Goal: Information Seeking & Learning: Learn about a topic

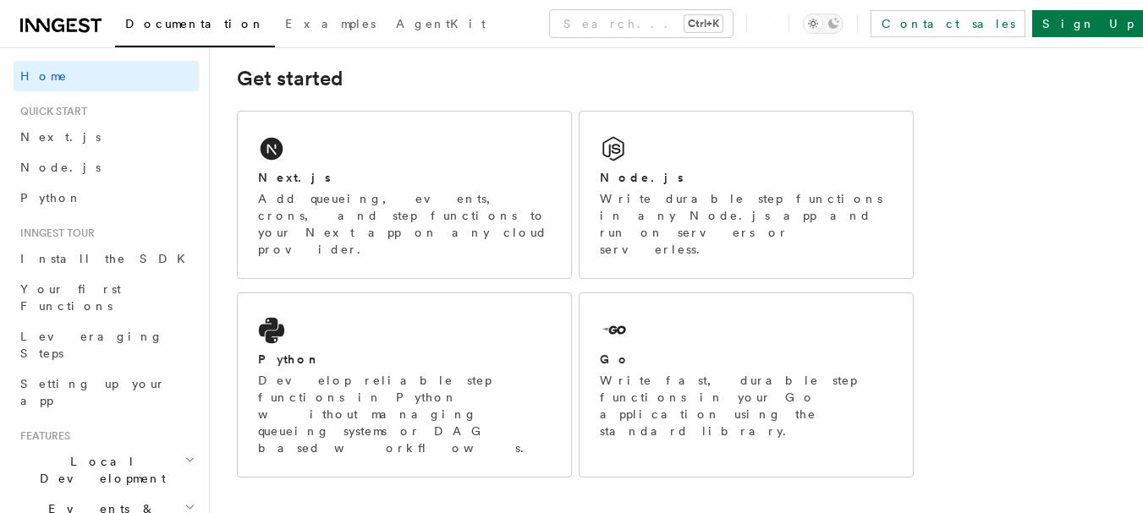
scroll to position [241, 0]
click at [168, 447] on h2 "Local Development" at bounding box center [106, 470] width 185 height 47
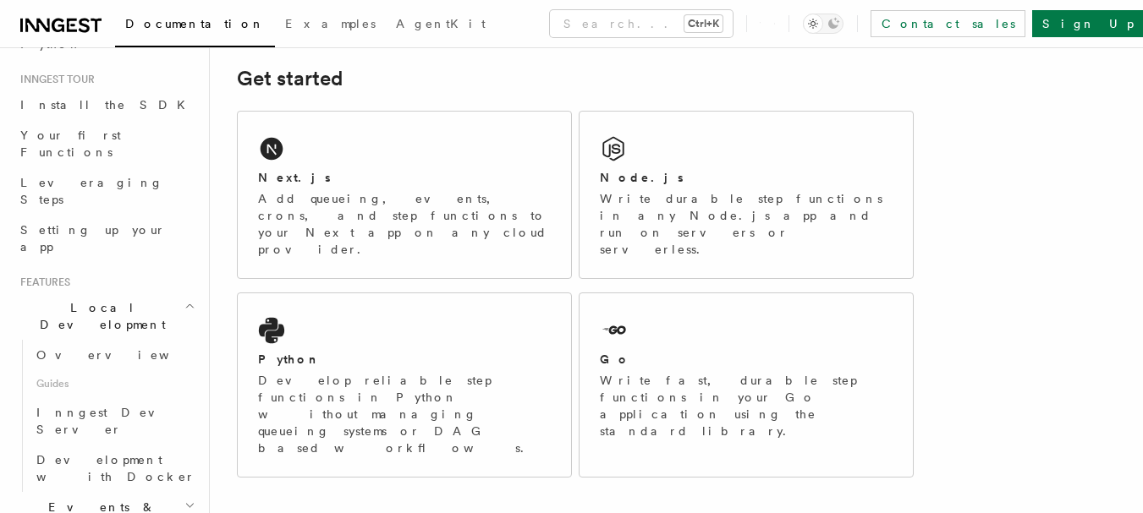
scroll to position [179, 0]
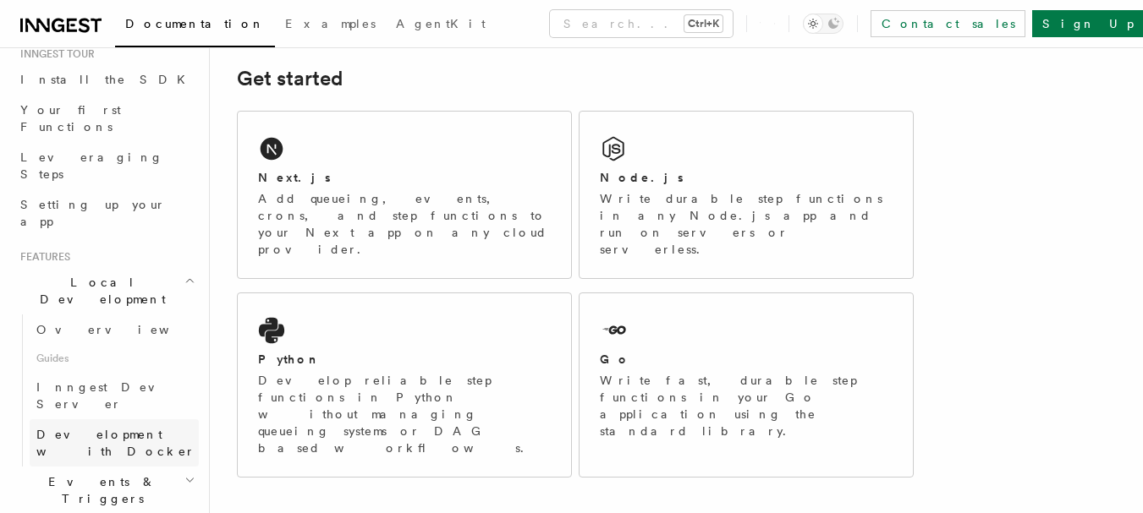
click at [95, 428] on span "Development with Docker" at bounding box center [115, 443] width 159 height 30
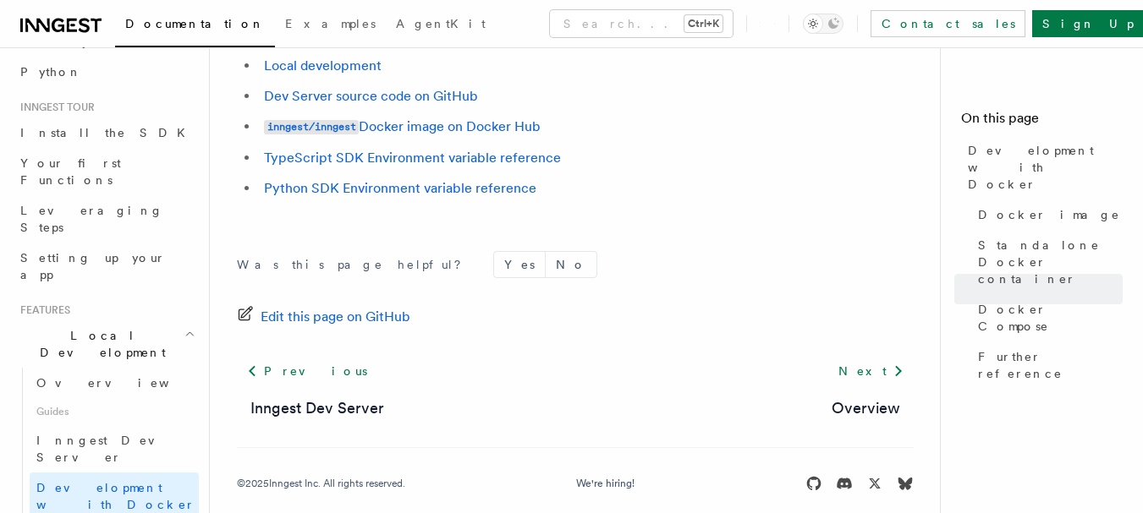
scroll to position [125, 0]
click at [86, 250] on span "Setting up your app" at bounding box center [109, 267] width 178 height 34
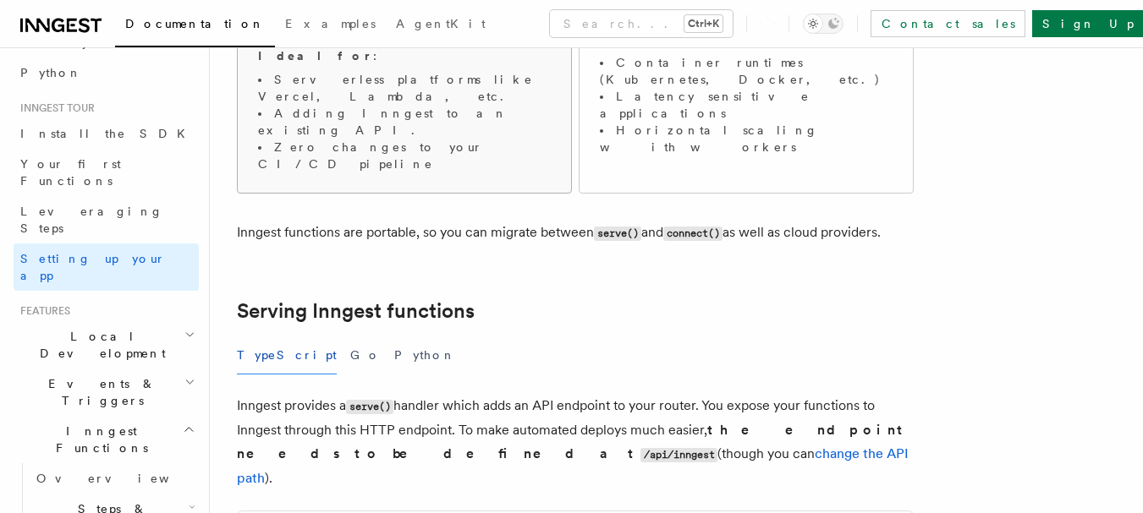
scroll to position [387, 0]
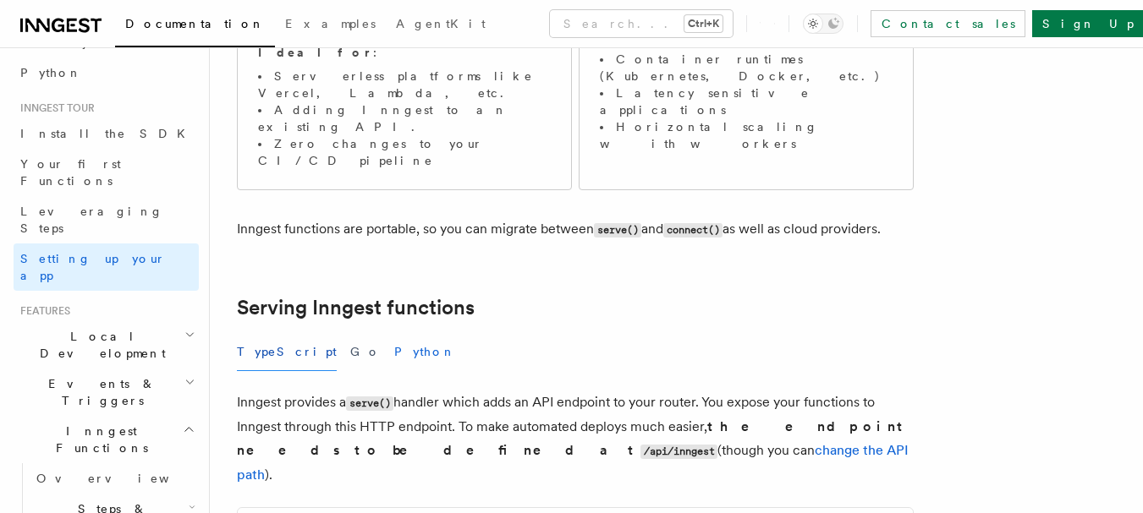
click at [394, 333] on button "Python" at bounding box center [425, 352] width 62 height 38
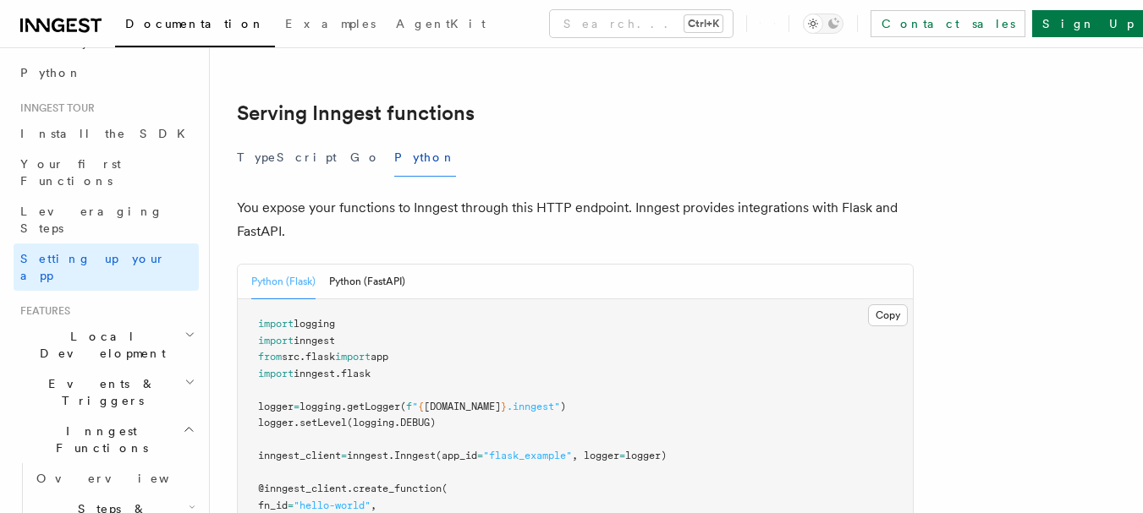
scroll to position [581, 0]
click at [353, 266] on button "Python (FastAPI)" at bounding box center [367, 283] width 76 height 35
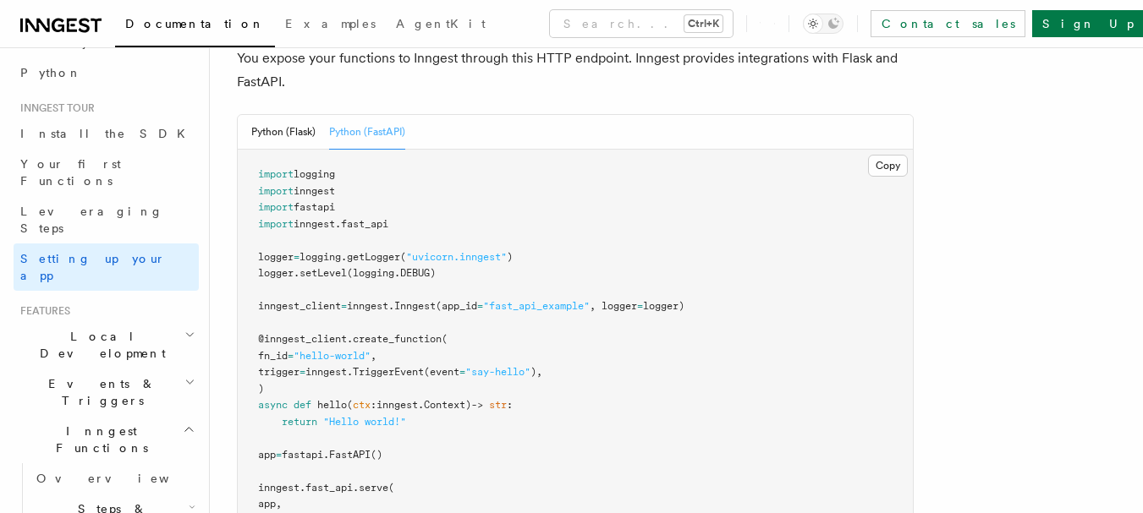
scroll to position [732, 0]
click at [90, 166] on span "Your first Functions" at bounding box center [70, 172] width 101 height 30
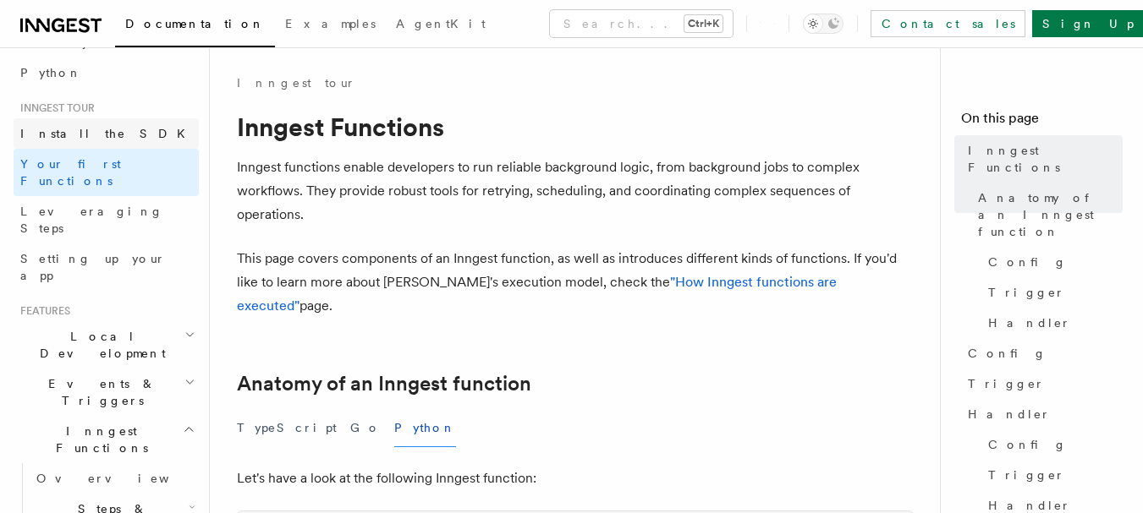
click at [64, 129] on span "Install the SDK" at bounding box center [107, 134] width 175 height 14
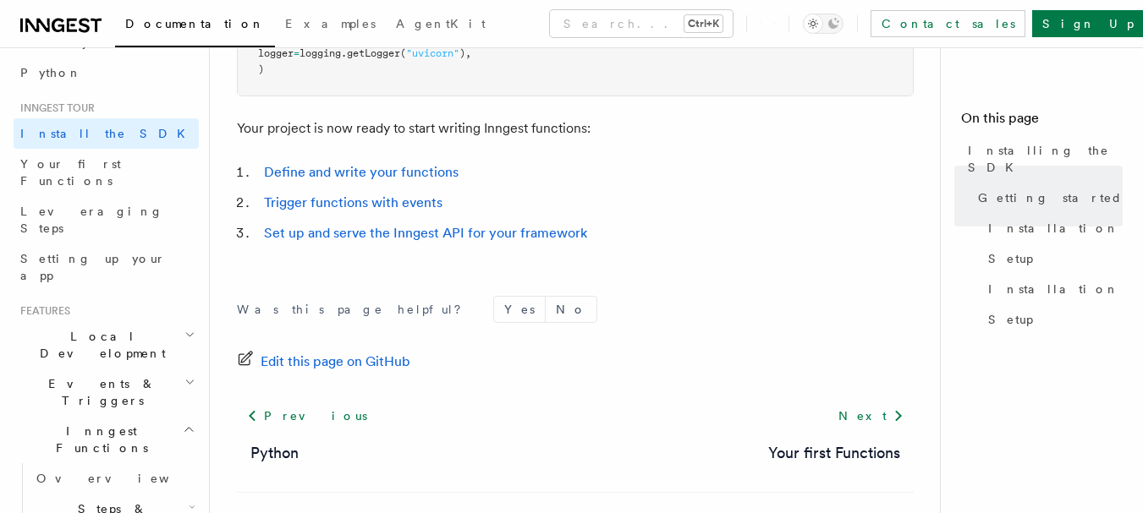
scroll to position [846, 0]
click at [798, 441] on link "Your first Functions" at bounding box center [834, 453] width 132 height 24
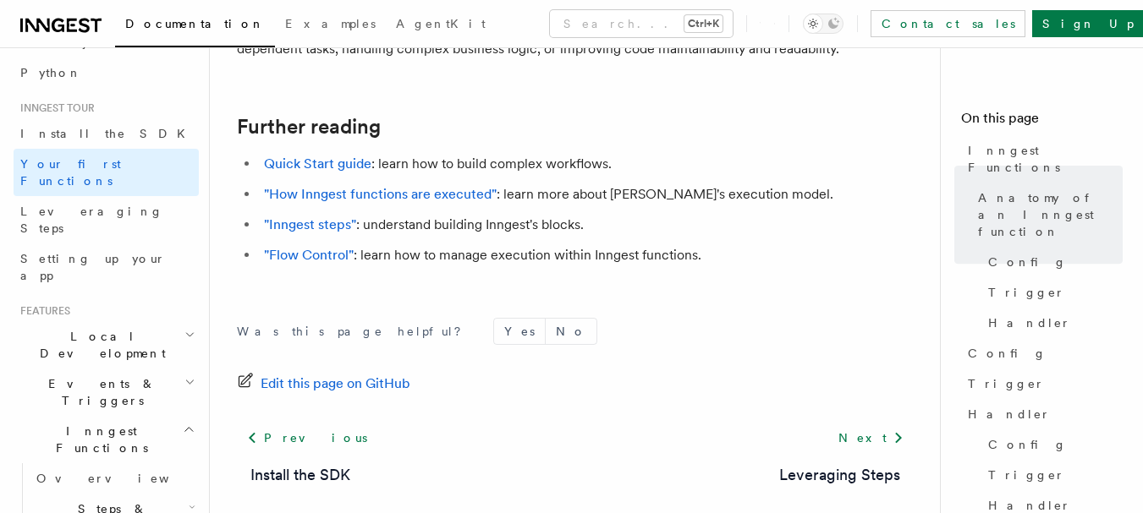
scroll to position [3731, 0]
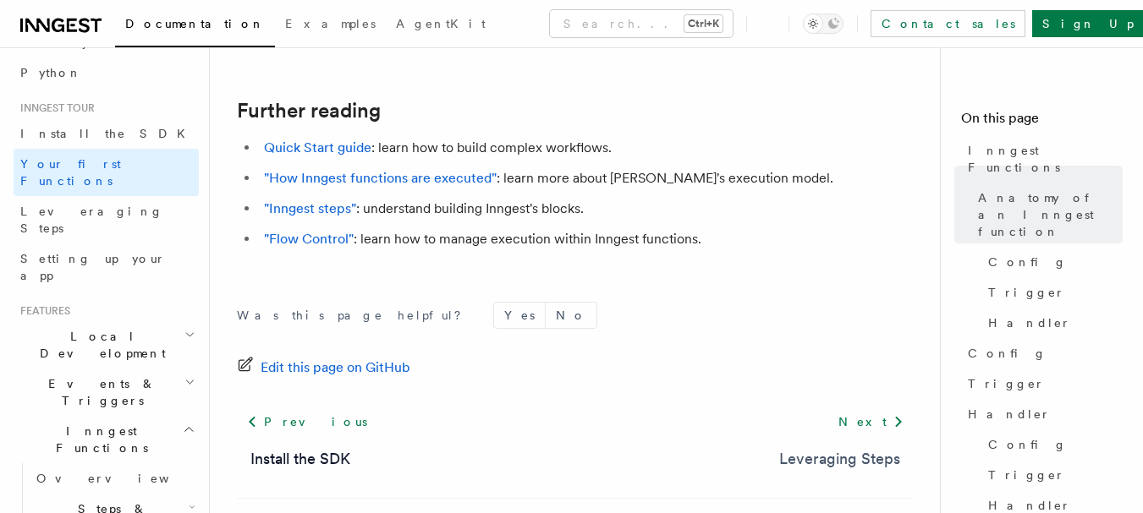
click at [831, 447] on link "Leveraging Steps" at bounding box center [839, 459] width 121 height 24
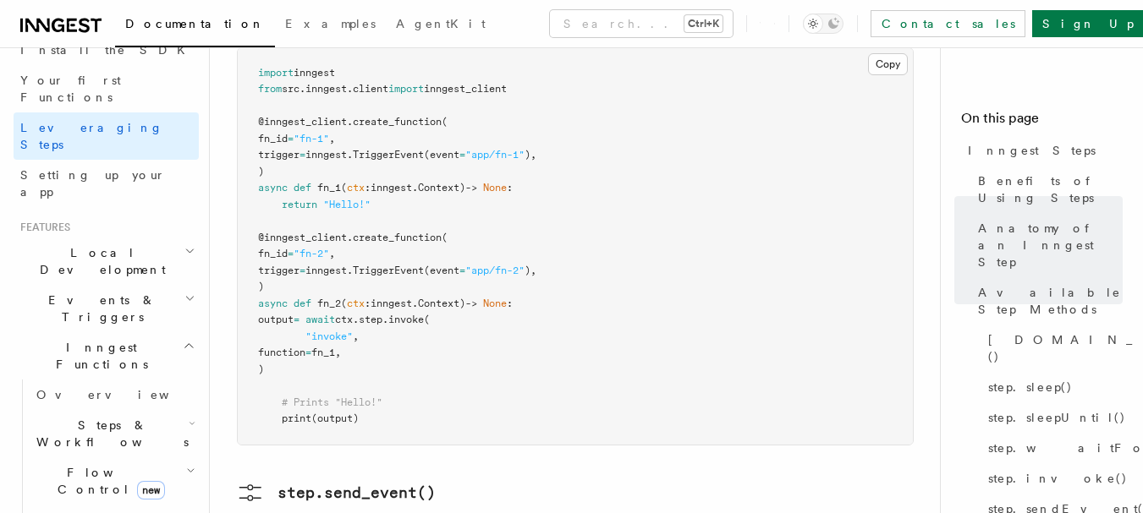
scroll to position [210, 0]
click at [82, 463] on span "Flow Control new" at bounding box center [108, 480] width 156 height 34
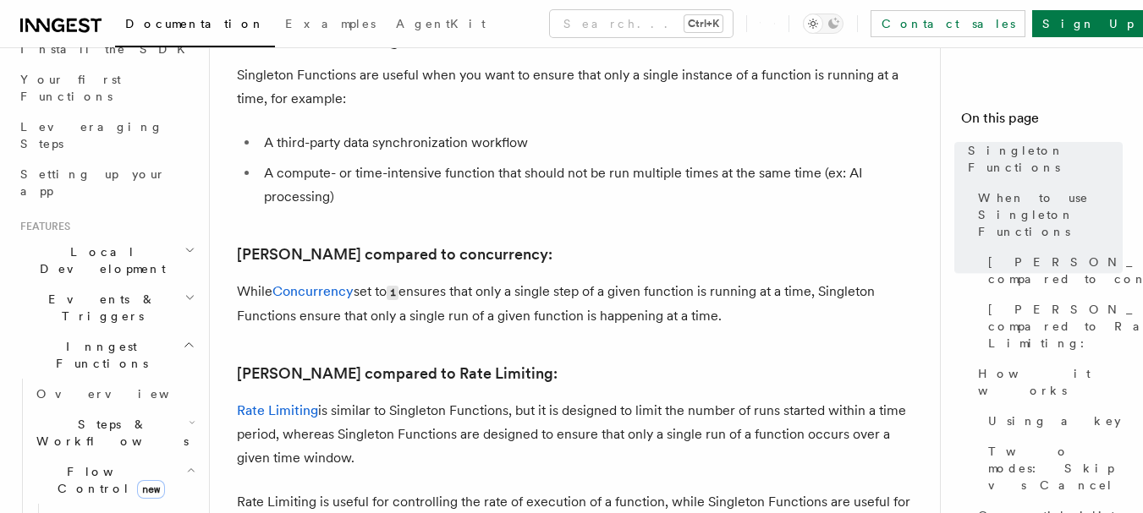
scroll to position [699, 0]
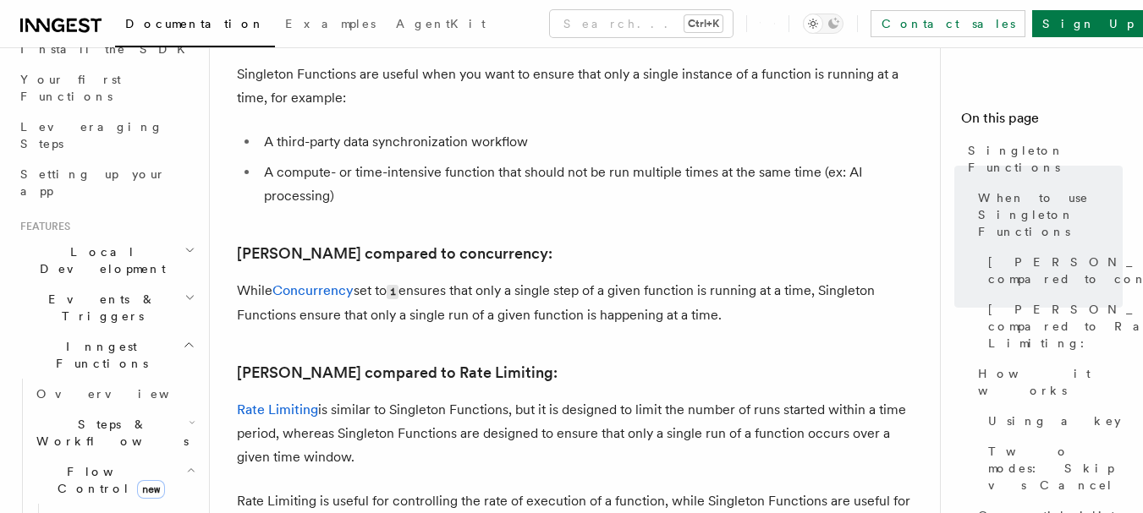
click at [49, 416] on span "Steps & Workflows" at bounding box center [109, 433] width 159 height 34
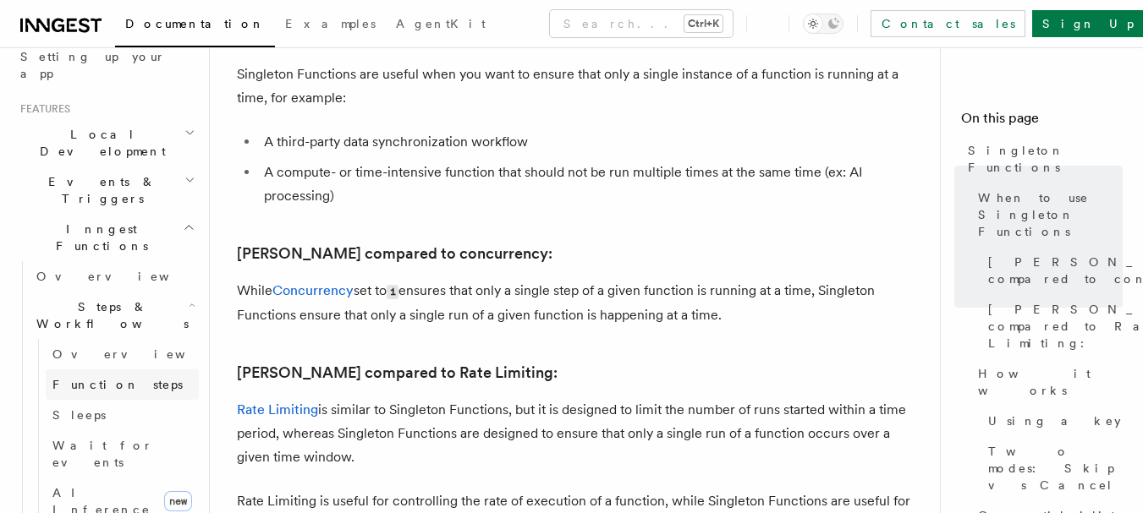
scroll to position [328, 0]
click at [80, 485] on span "AI Inference" at bounding box center [101, 500] width 98 height 30
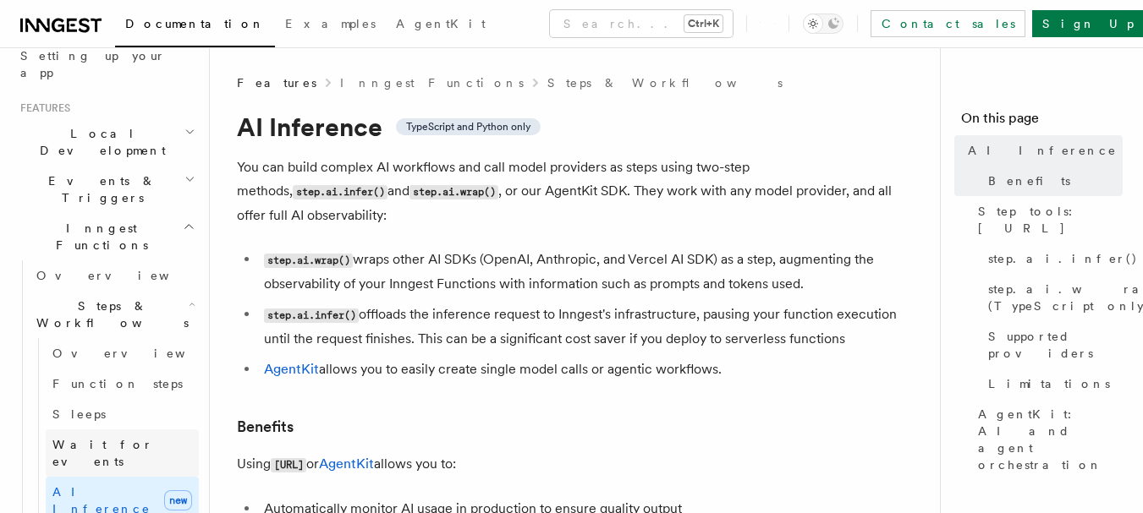
click at [90, 436] on span "Wait for events" at bounding box center [125, 453] width 146 height 34
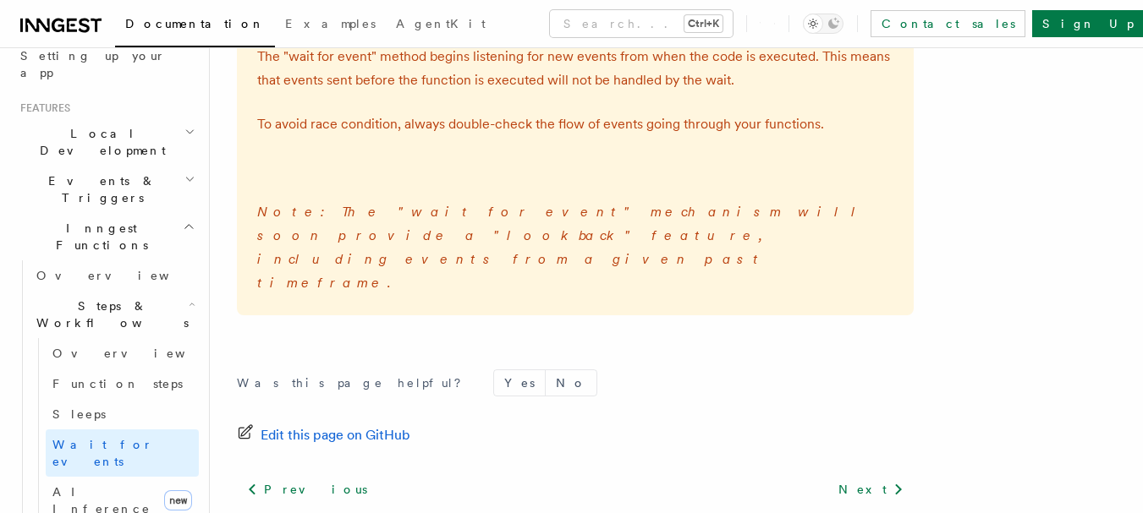
scroll to position [738, 0]
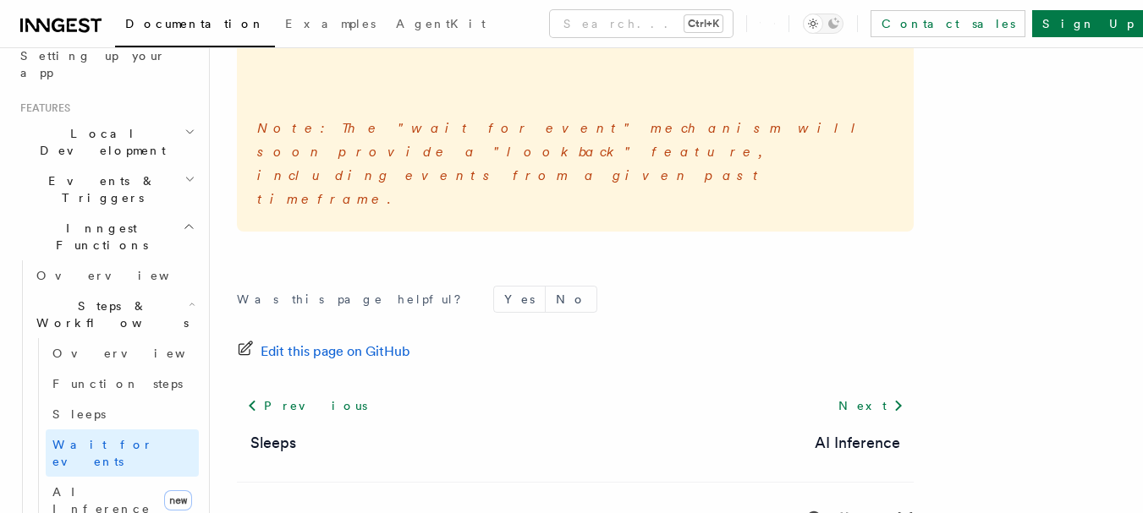
click at [118, 166] on h2 "Events & Triggers" at bounding box center [106, 189] width 185 height 47
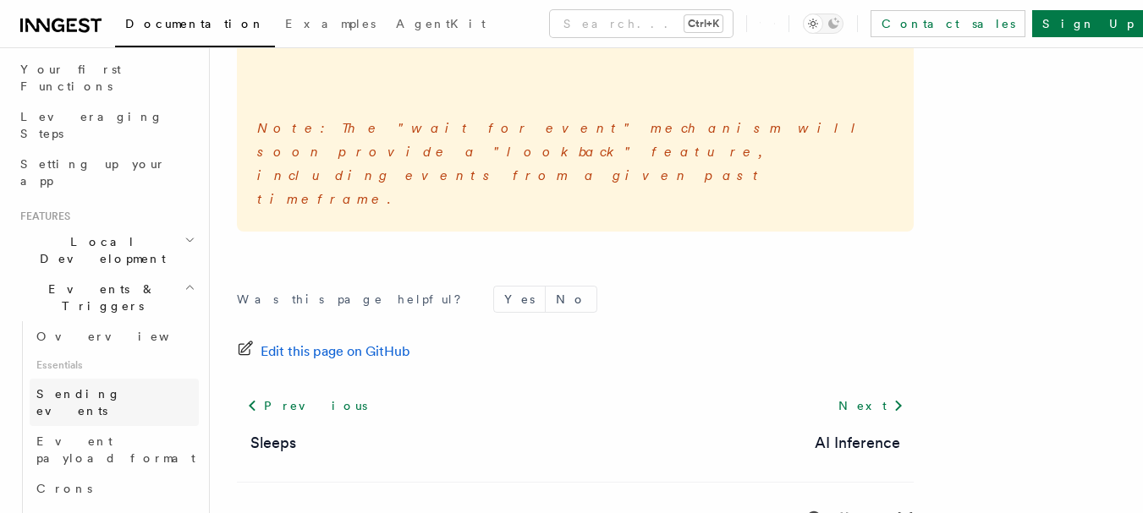
scroll to position [217, 0]
click at [83, 237] on span "Local Development" at bounding box center [99, 254] width 171 height 34
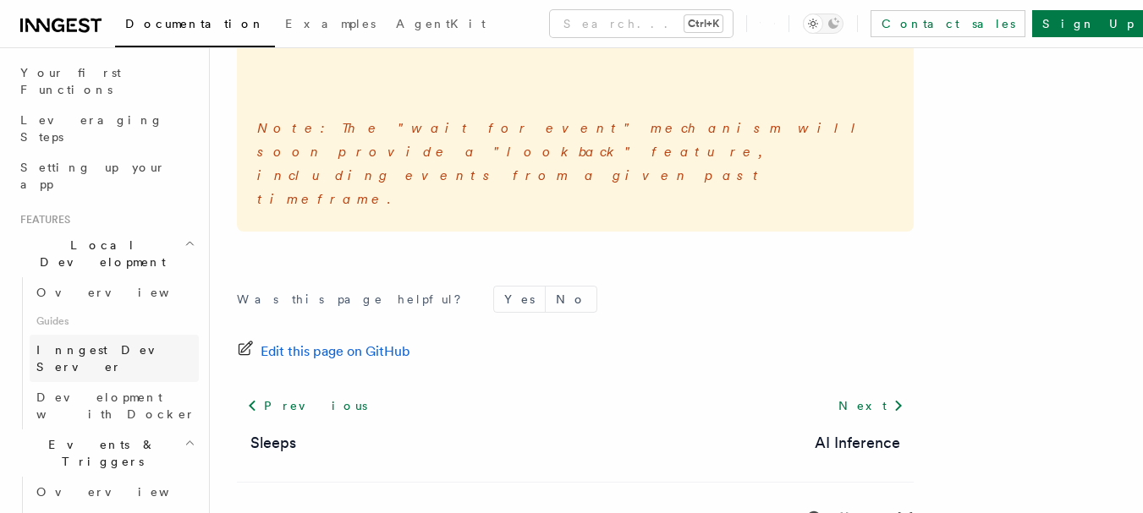
click at [113, 343] on span "Inngest Dev Server" at bounding box center [108, 358] width 145 height 30
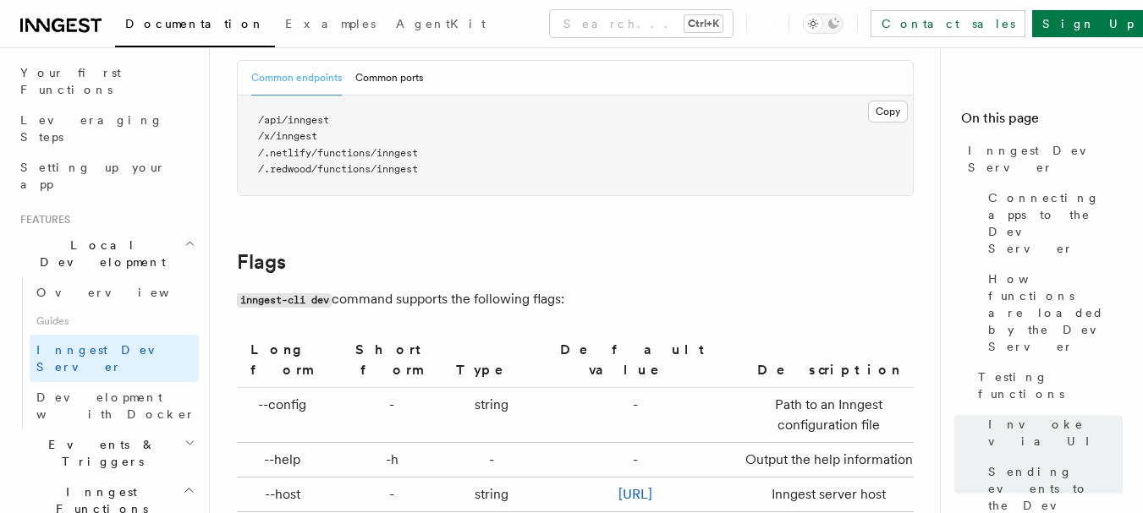
scroll to position [4959, 0]
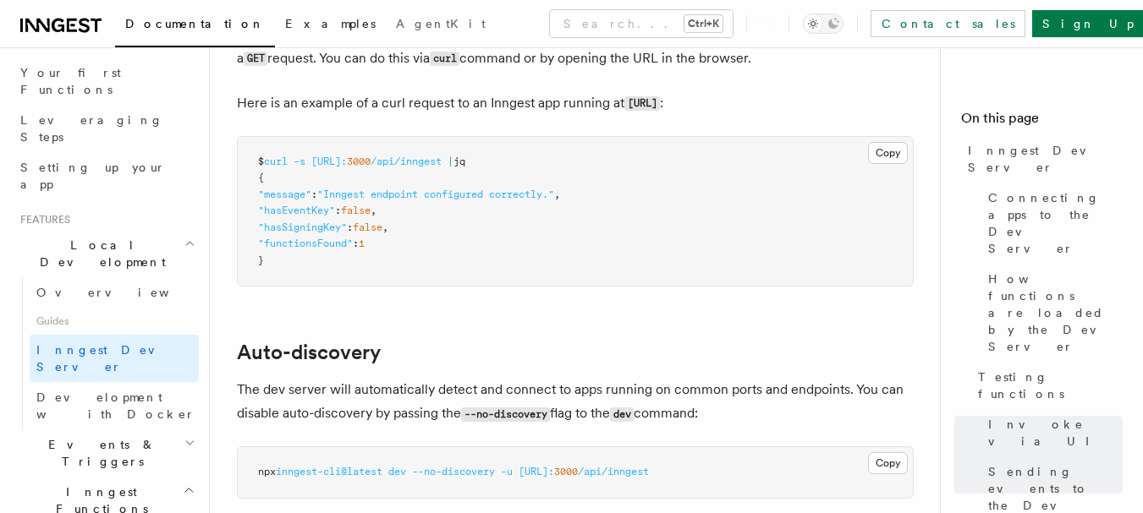
click at [285, 27] on span "Examples" at bounding box center [330, 24] width 90 height 14
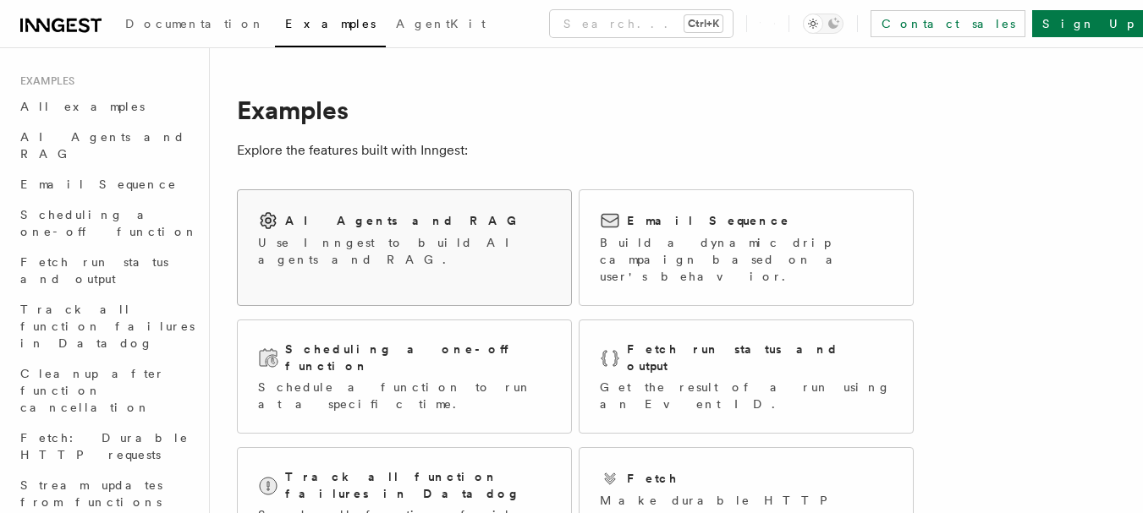
click at [356, 226] on h2 "AI Agents and RAG" at bounding box center [405, 220] width 240 height 17
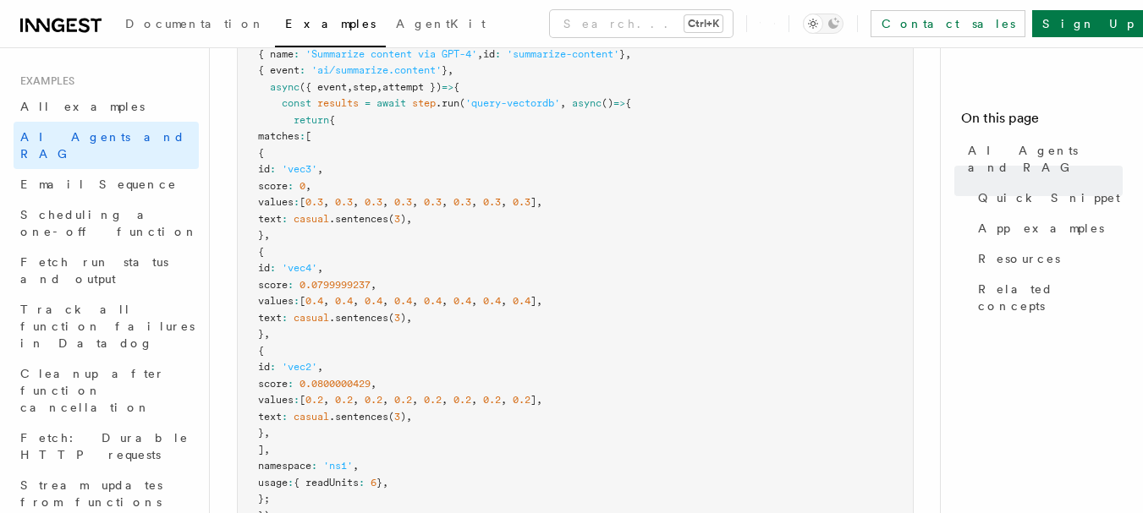
scroll to position [587, 0]
click at [1001, 220] on span "App examples" at bounding box center [1041, 228] width 126 height 17
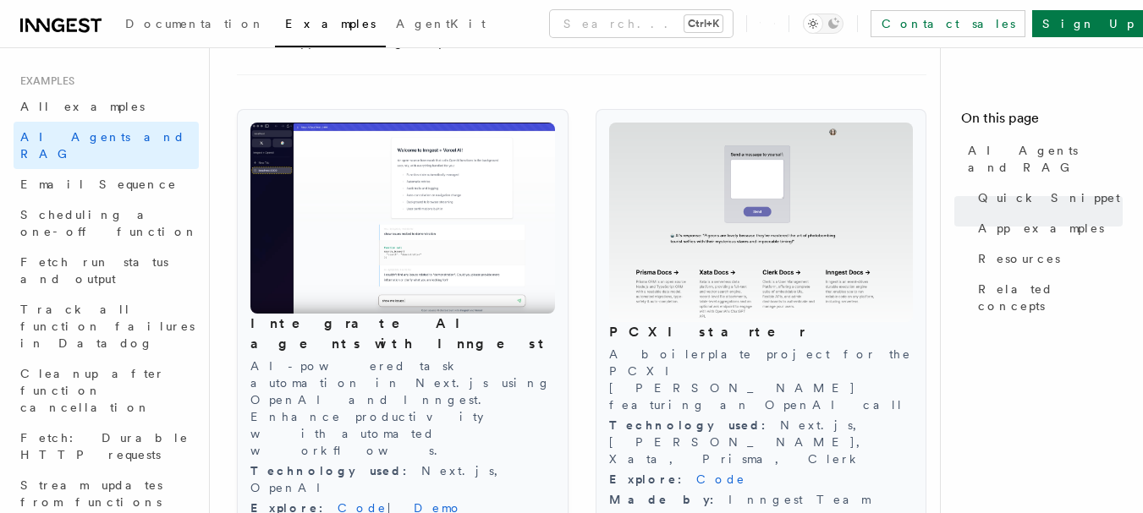
scroll to position [1808, 0]
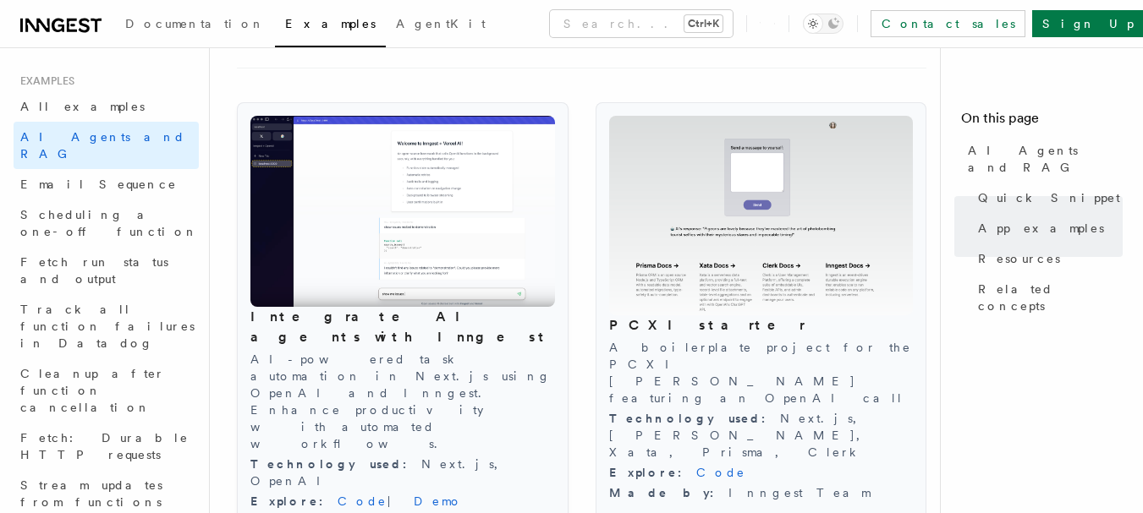
click at [370, 317] on h3 "Integrate AI agents with Inngest" at bounding box center [402, 327] width 304 height 41
click at [353, 228] on img at bounding box center [402, 211] width 304 height 191
click at [337, 495] on link "Code" at bounding box center [362, 502] width 50 height 14
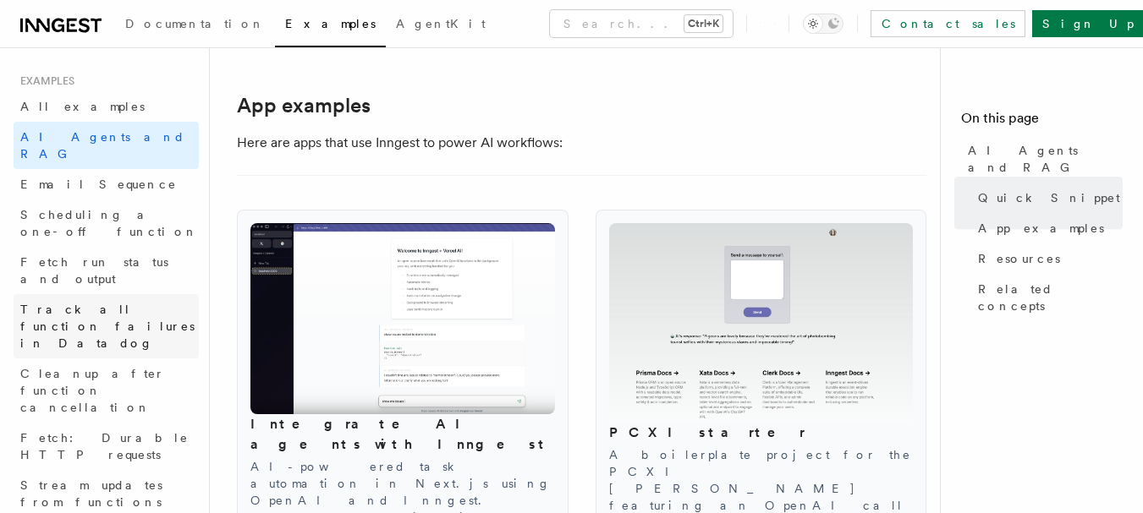
scroll to position [1698, 0]
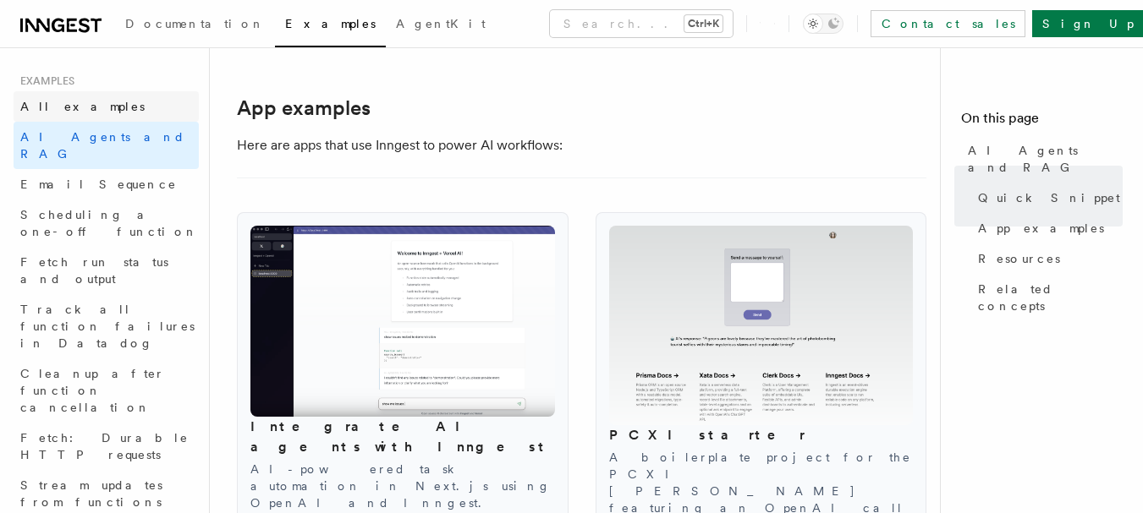
click at [54, 107] on span "All examples" at bounding box center [82, 107] width 124 height 14
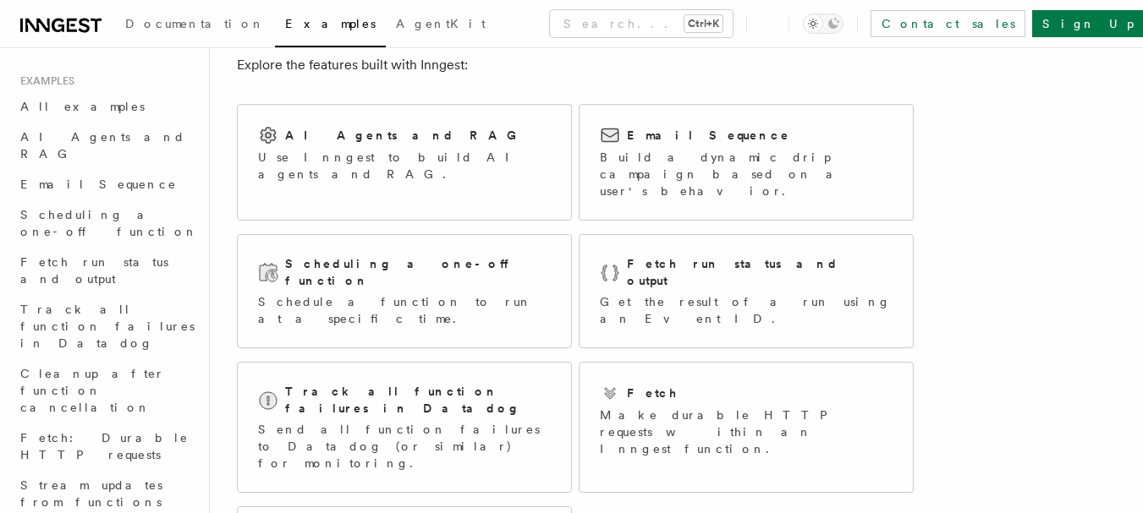
scroll to position [84, 0]
click at [386, 30] on link "AgentKit" at bounding box center [441, 25] width 110 height 41
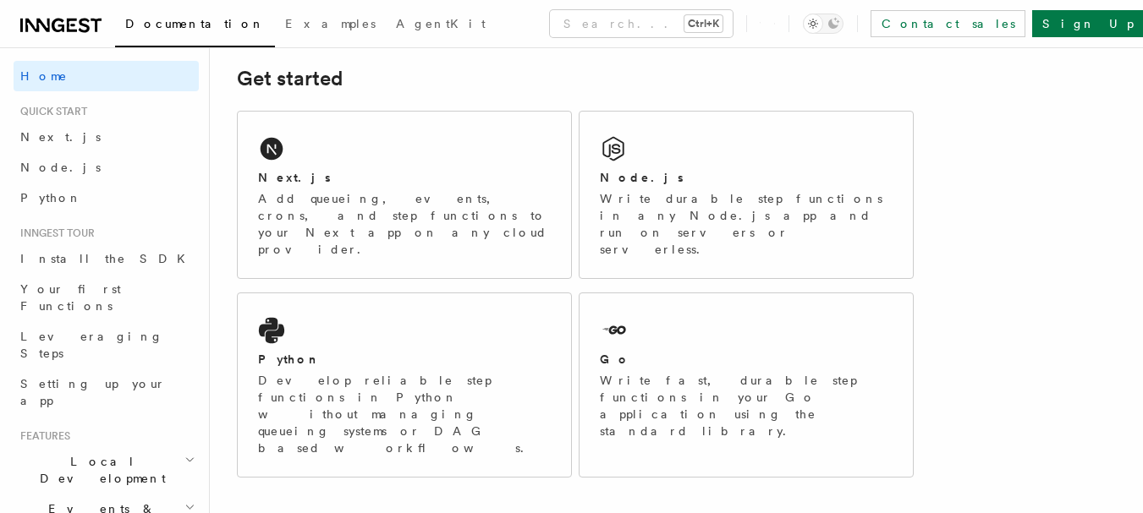
scroll to position [244, 0]
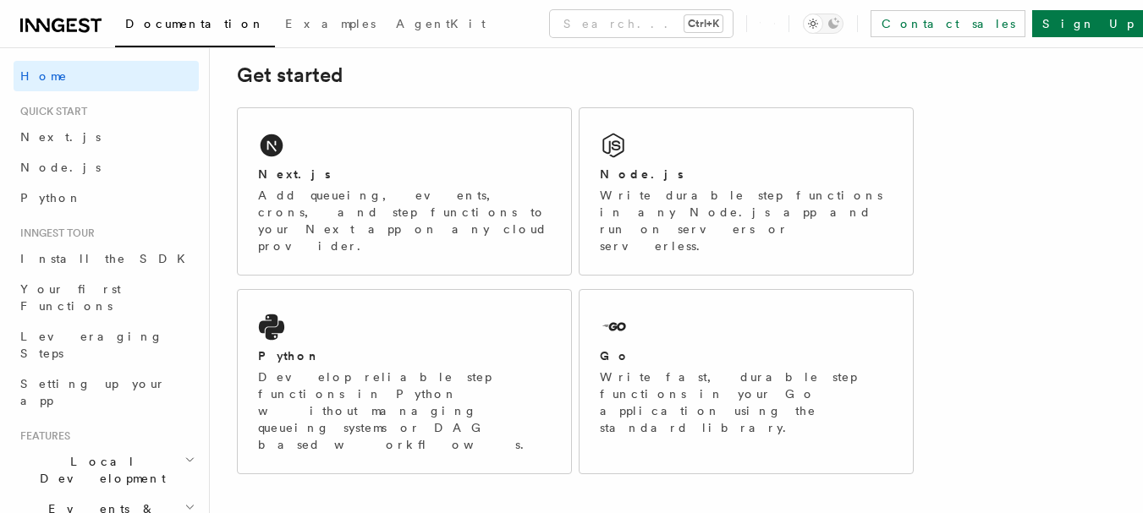
click at [409, 290] on div "Python Develop reliable step functions in Python without managing queueing syst…" at bounding box center [404, 382] width 333 height 184
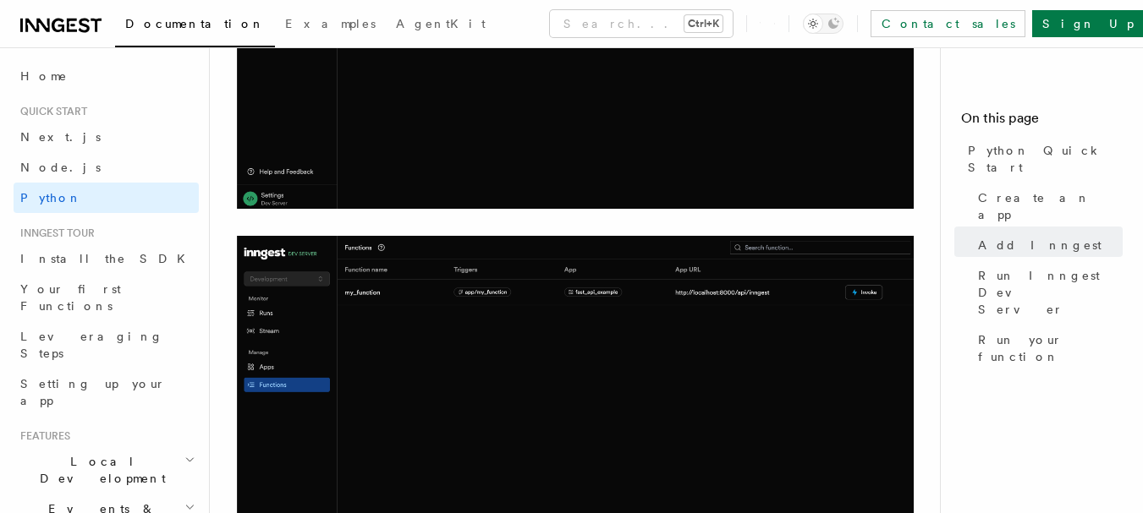
scroll to position [2647, 0]
